Goal: Task Accomplishment & Management: Use online tool/utility

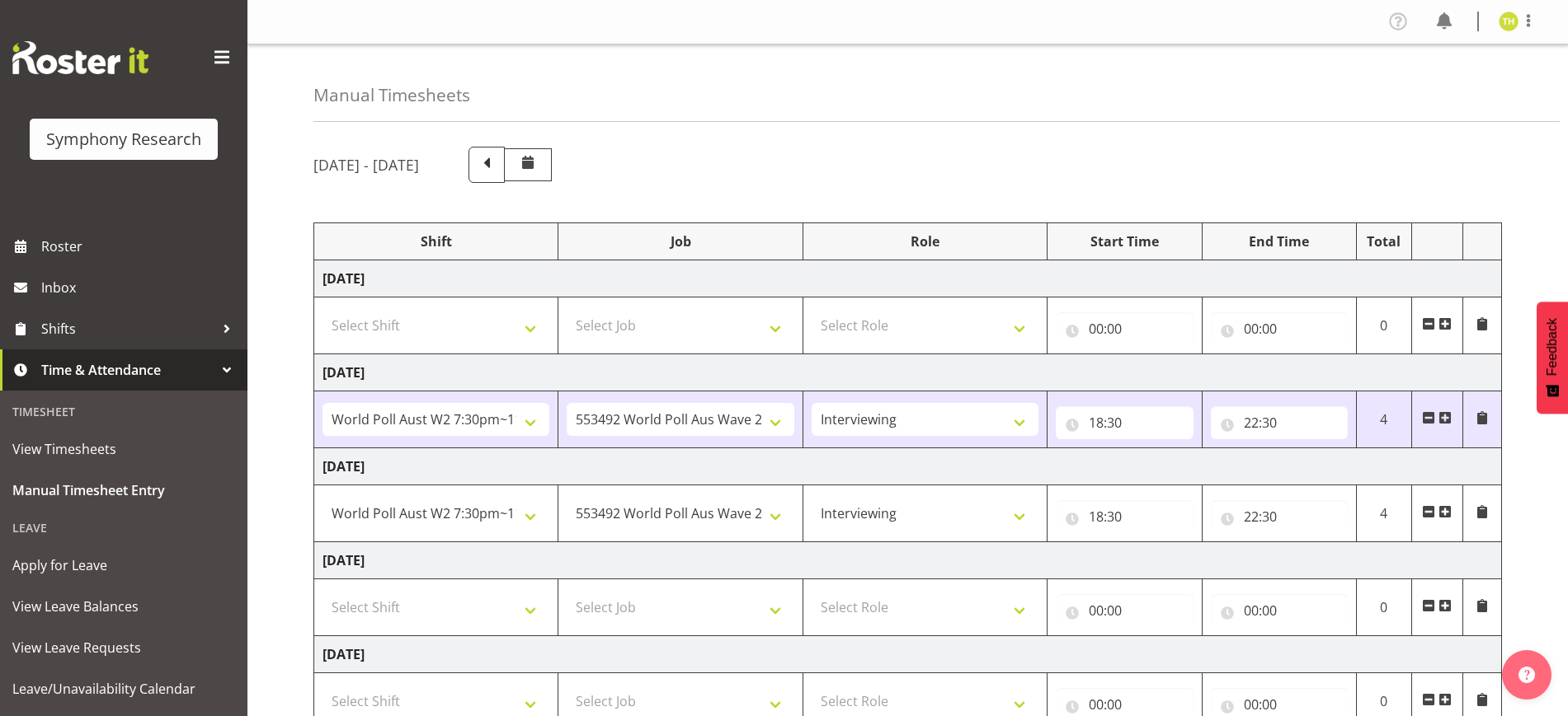
select select "56692"
select select "10499"
select select "47"
select select "56692"
select select "10499"
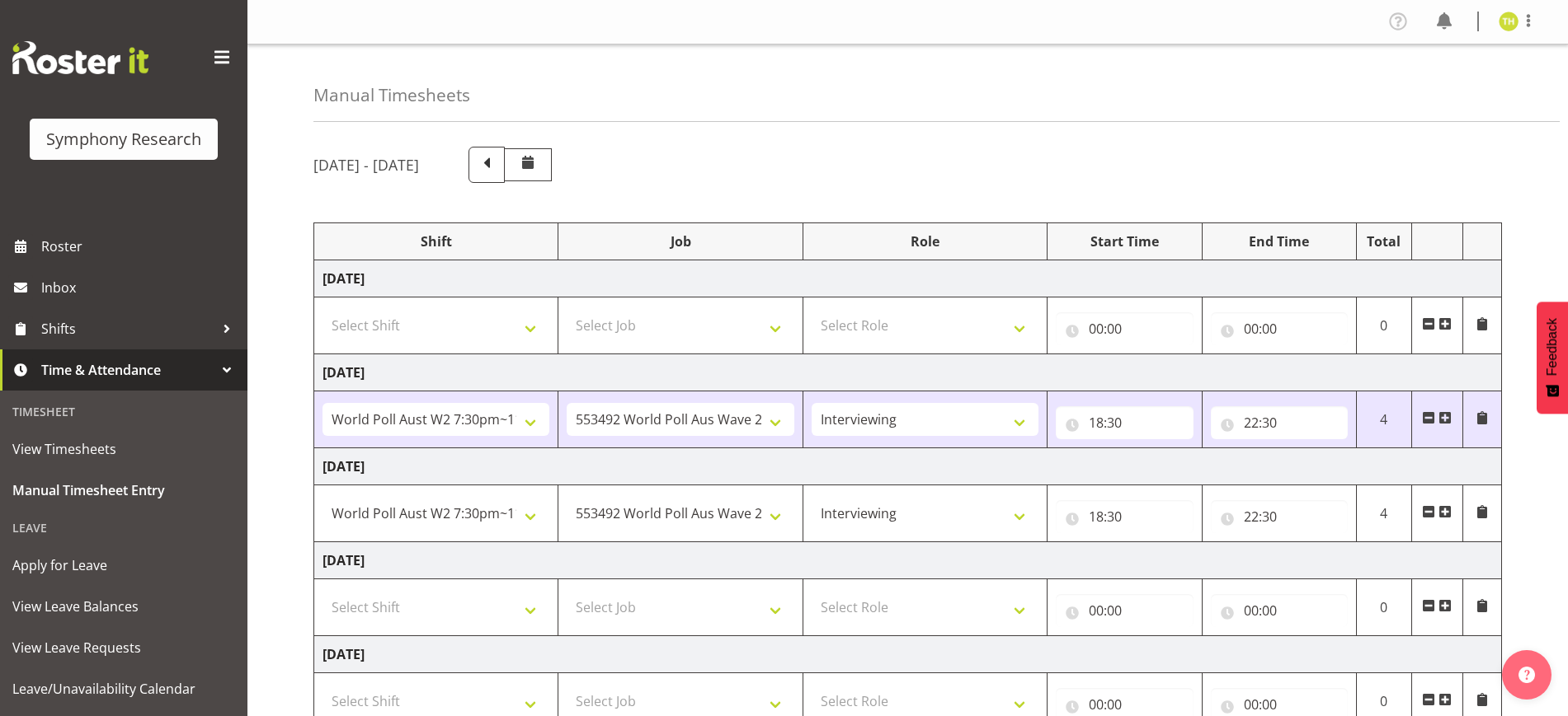
select select "47"
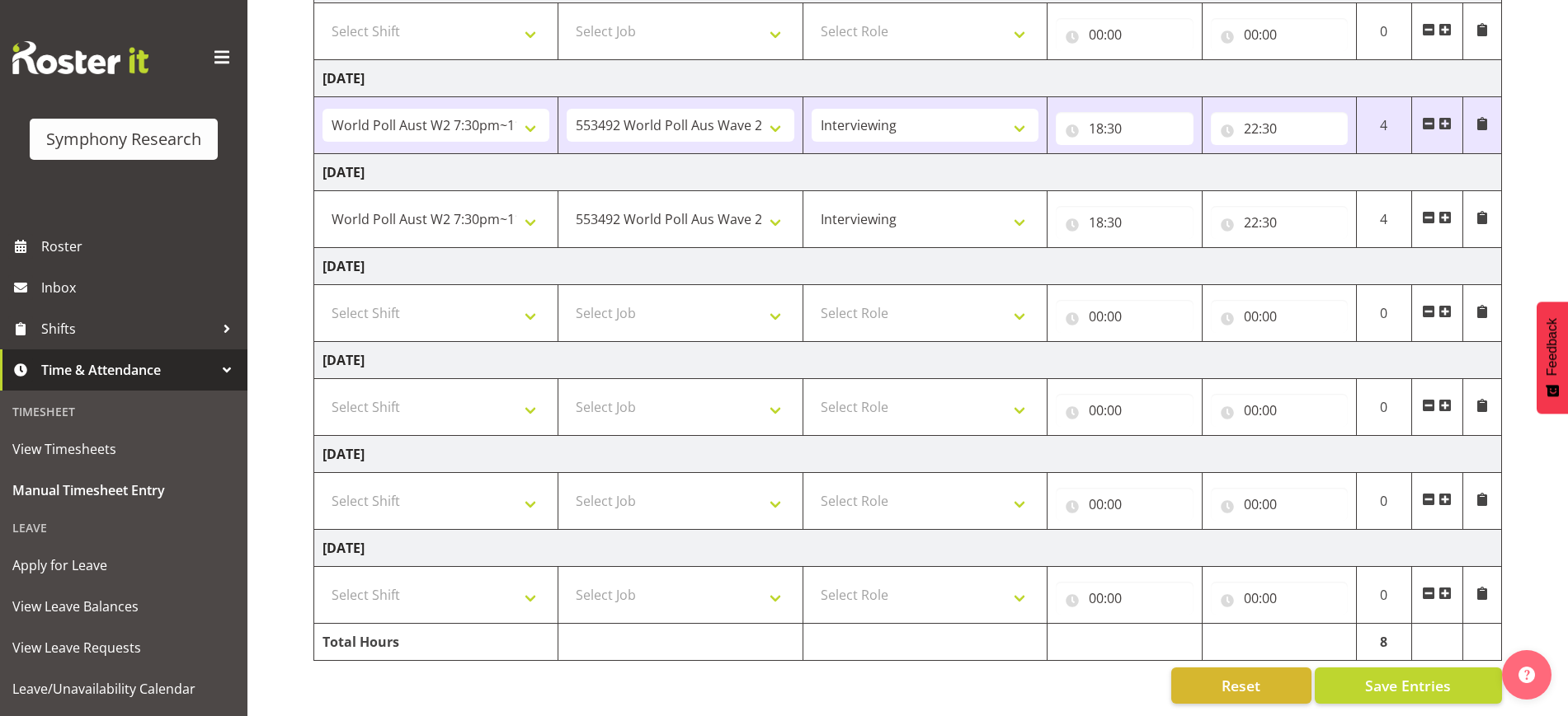
click at [1560, 230] on div "[DATE] - [DATE] Shift Job Role Start Time End Time Total [DATE] Select Shift !!…" at bounding box center [940, 278] width 1254 height 876
click at [1361, 674] on button "Save Entries" at bounding box center [1408, 686] width 187 height 36
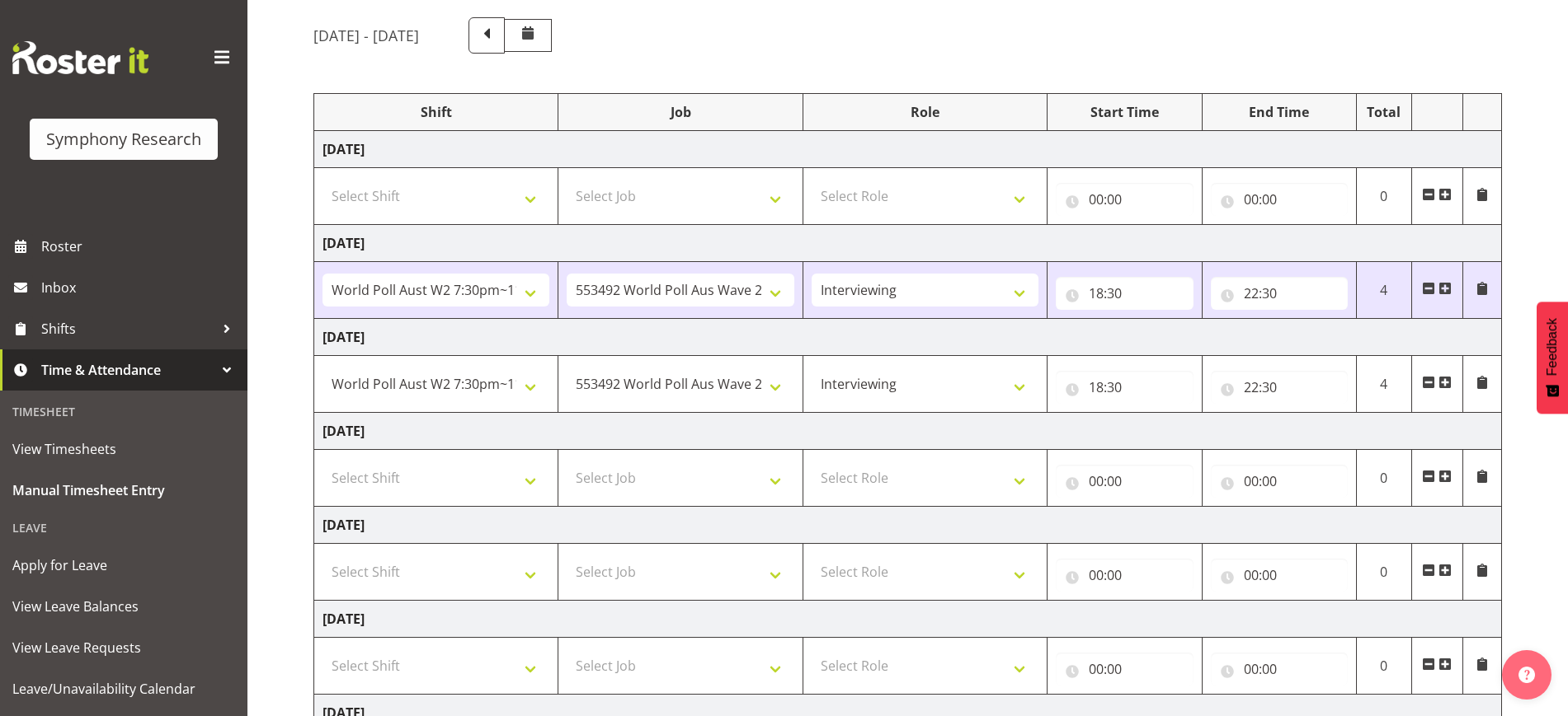
scroll to position [0, 0]
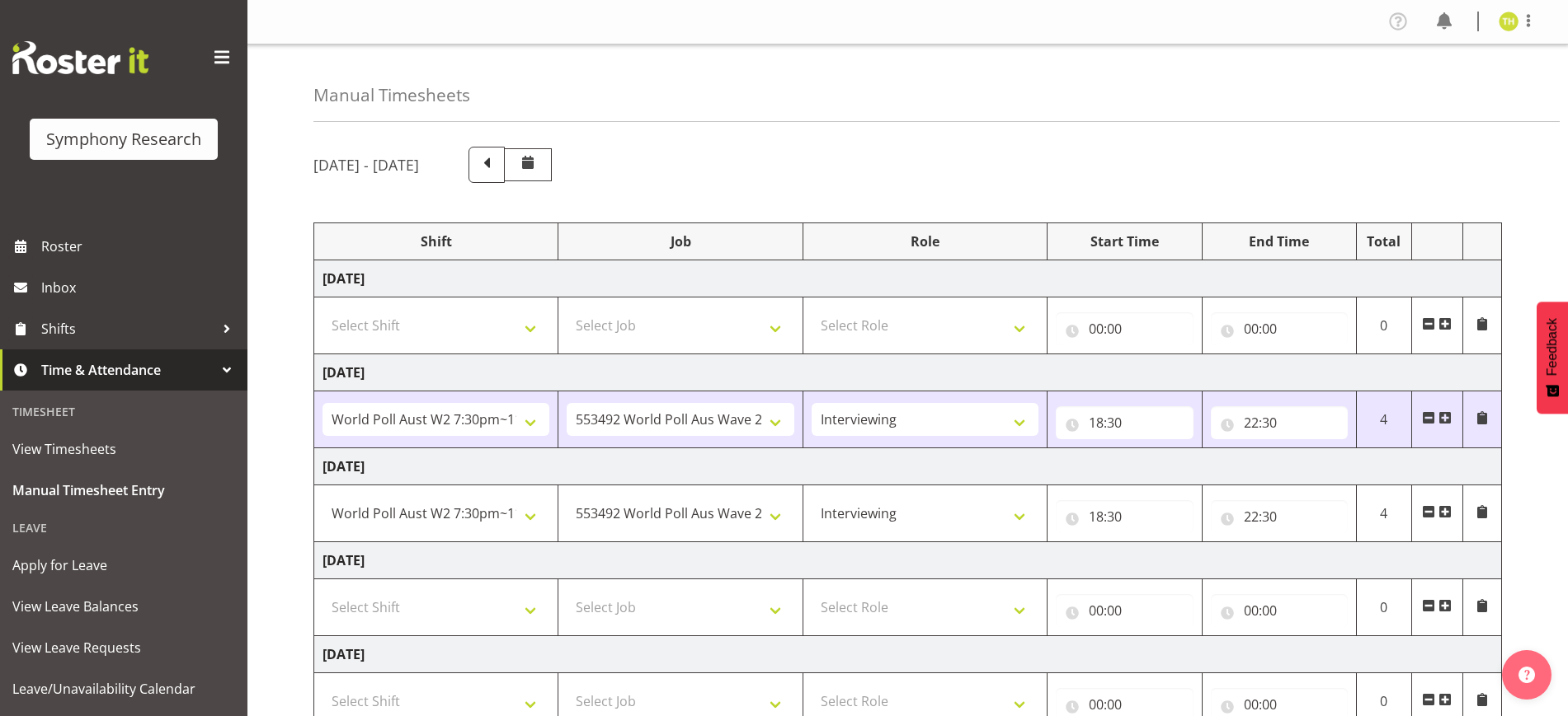
click at [986, 140] on div "[DATE] - [DATE] Shift Job Role Start Time End Time Total [DATE] Select Shift !!…" at bounding box center [940, 572] width 1254 height 876
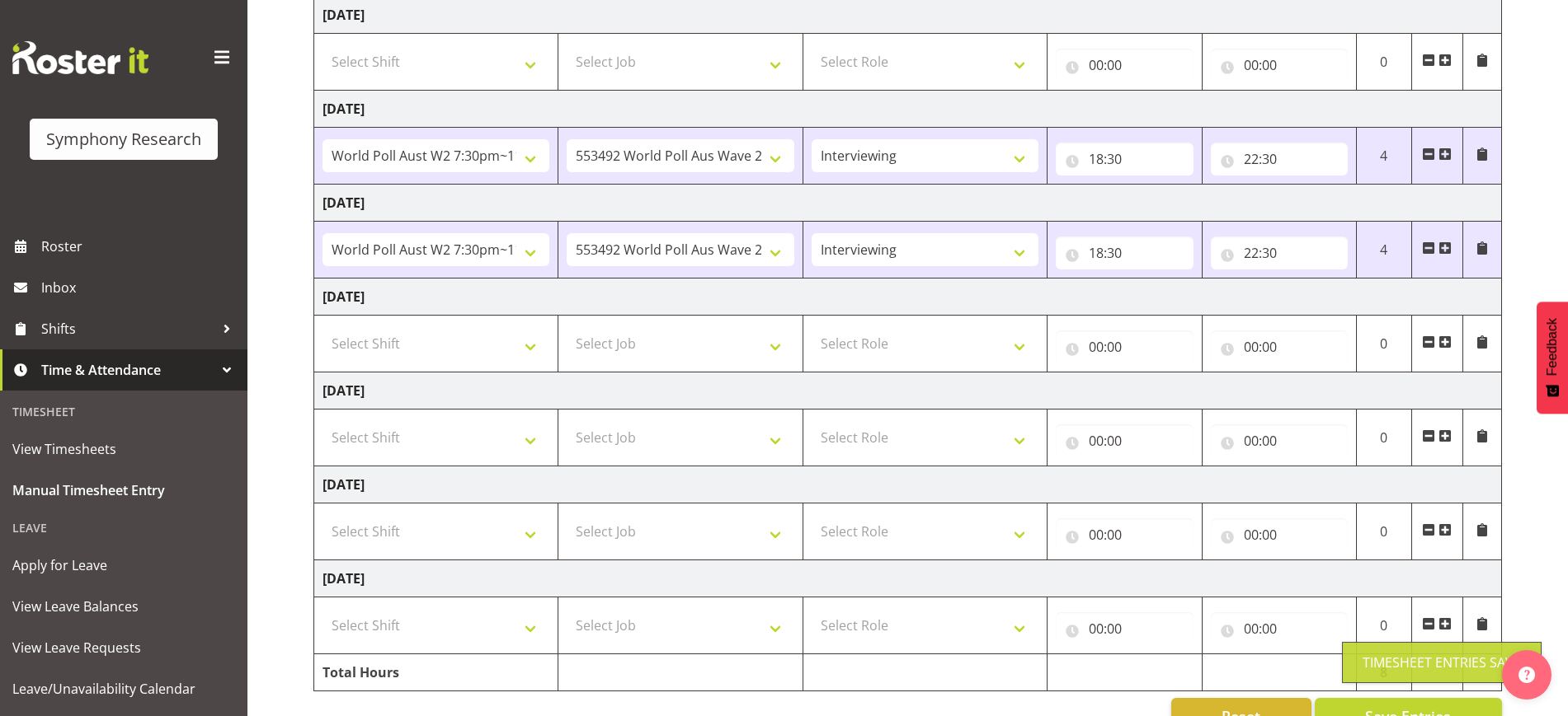
scroll to position [310, 0]
